Goal: Transaction & Acquisition: Purchase product/service

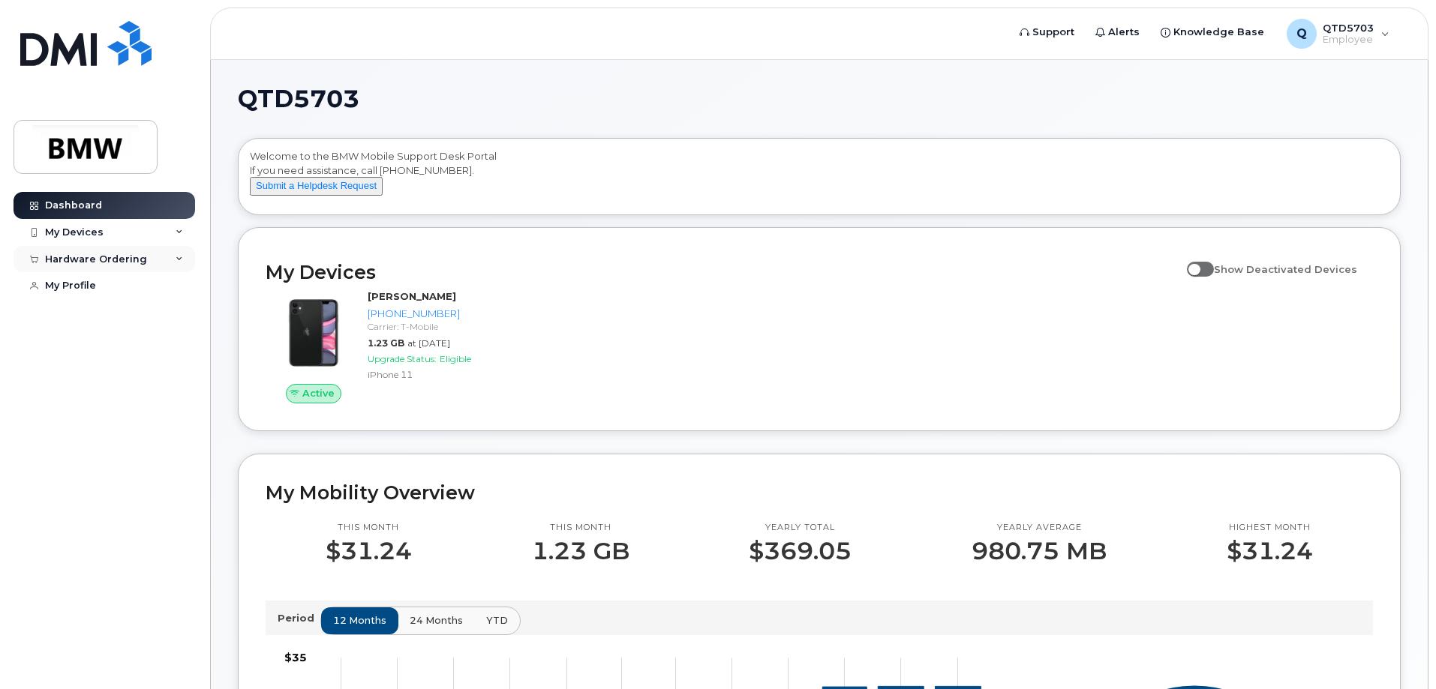
click at [110, 263] on div "Hardware Ordering" at bounding box center [96, 260] width 102 height 12
click at [89, 318] on div "New Order" at bounding box center [80, 315] width 57 height 14
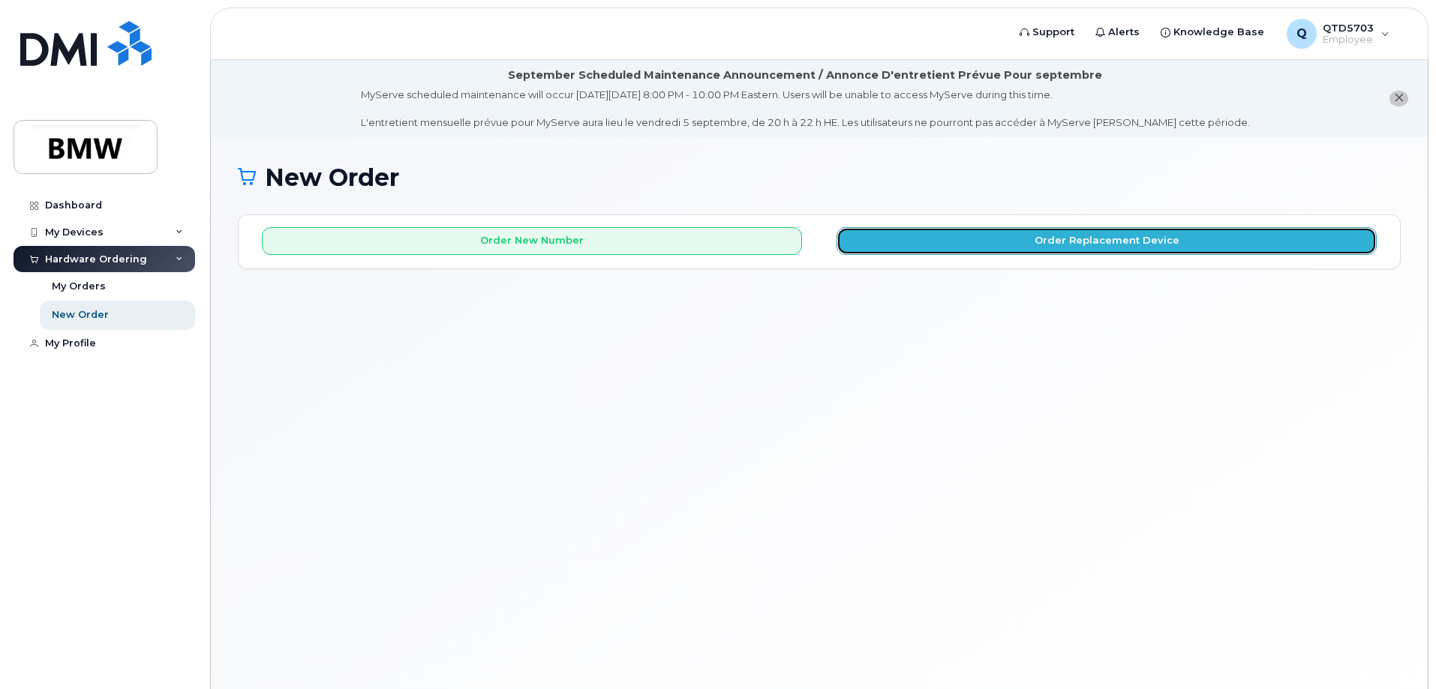
click at [899, 245] on button "Order Replacement Device" at bounding box center [1106, 241] width 540 height 28
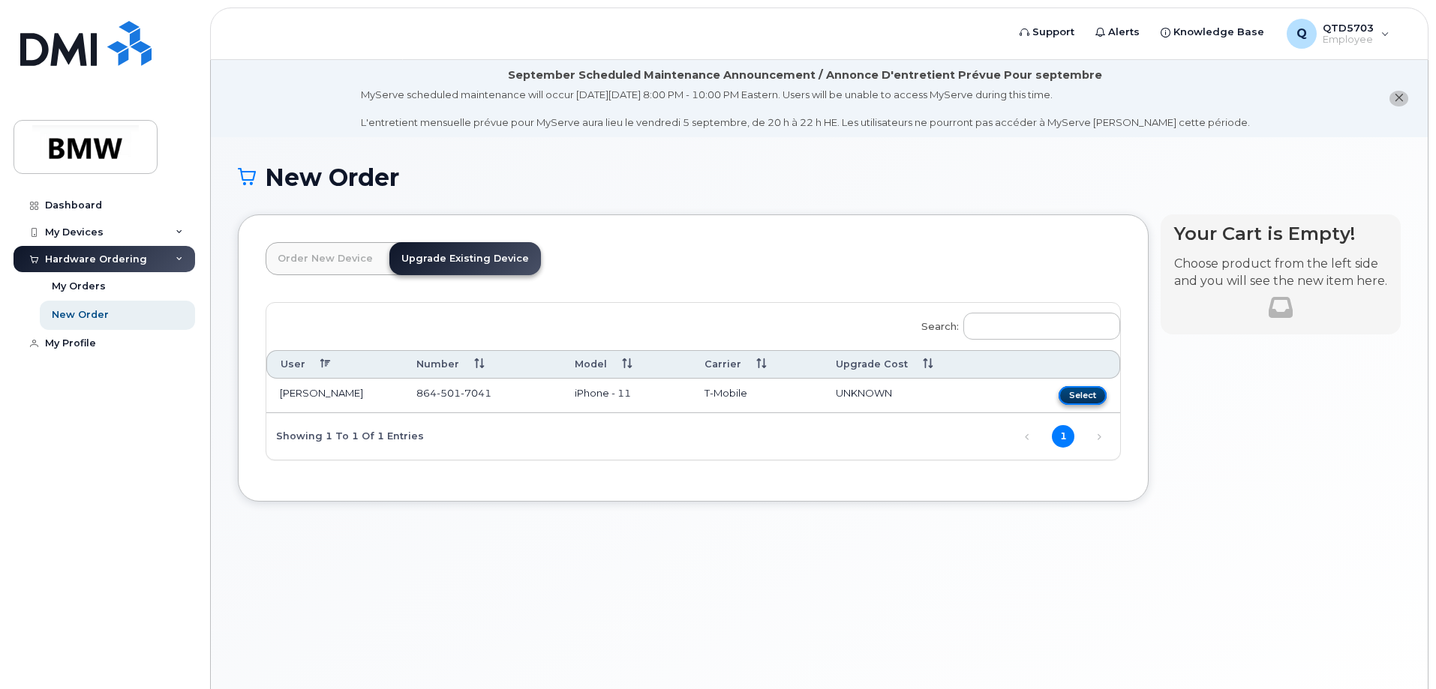
click at [1094, 398] on button "Select" at bounding box center [1083, 395] width 48 height 19
